Goal: Check status: Check status

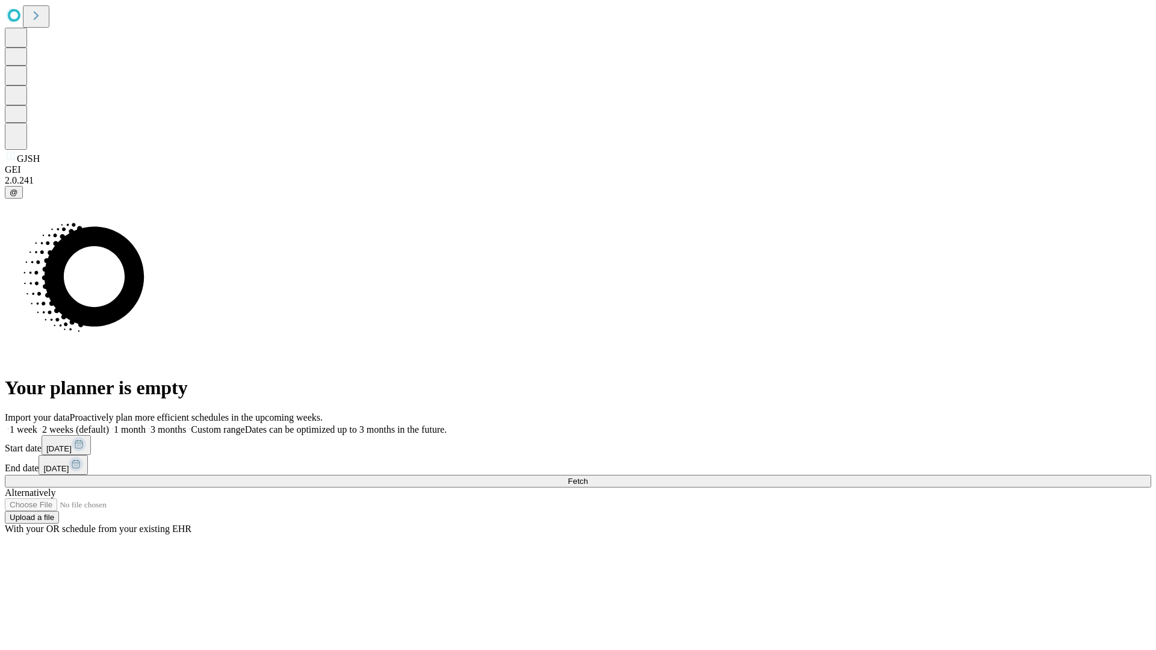
click at [588, 477] on span "Fetch" at bounding box center [578, 481] width 20 height 9
